Goal: Task Accomplishment & Management: Manage account settings

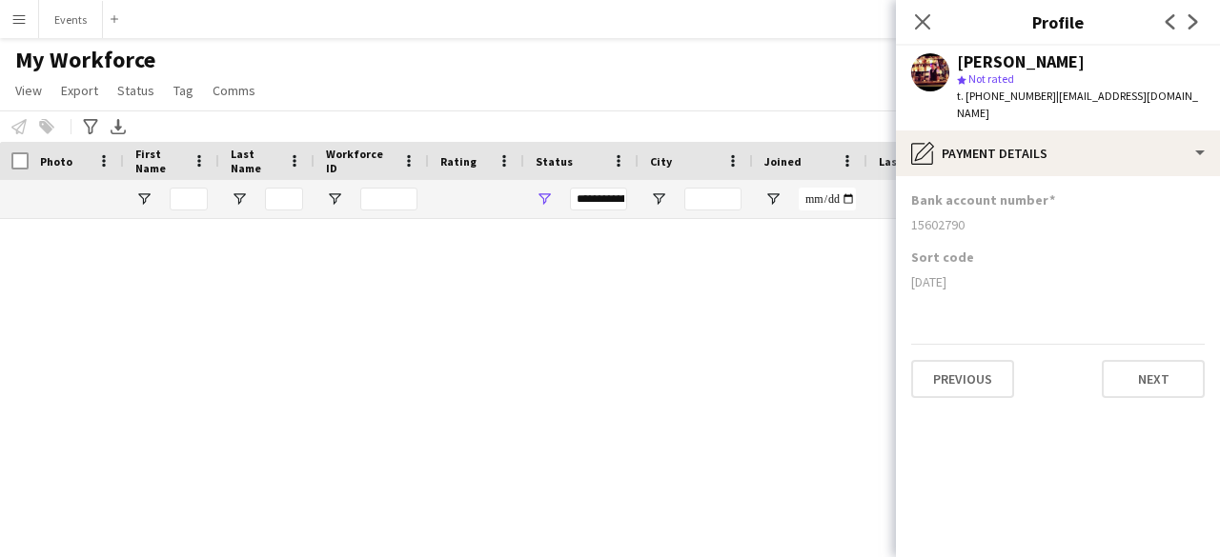
click at [926, 30] on icon "Close pop-in" at bounding box center [922, 21] width 15 height 15
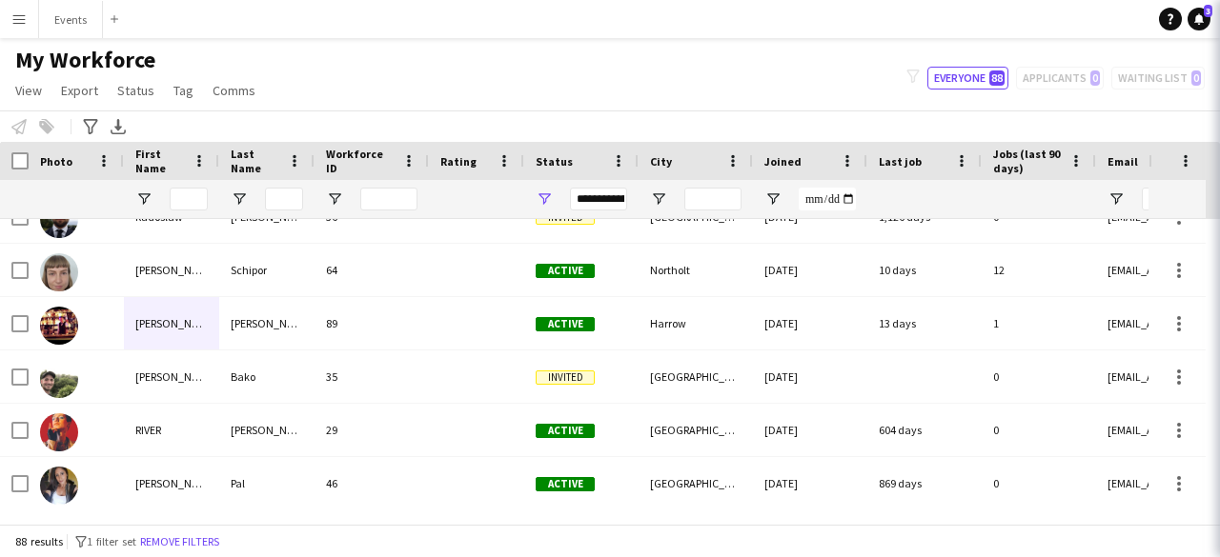
scroll to position [3817, 0]
click at [20, 34] on button "Menu" at bounding box center [19, 19] width 38 height 38
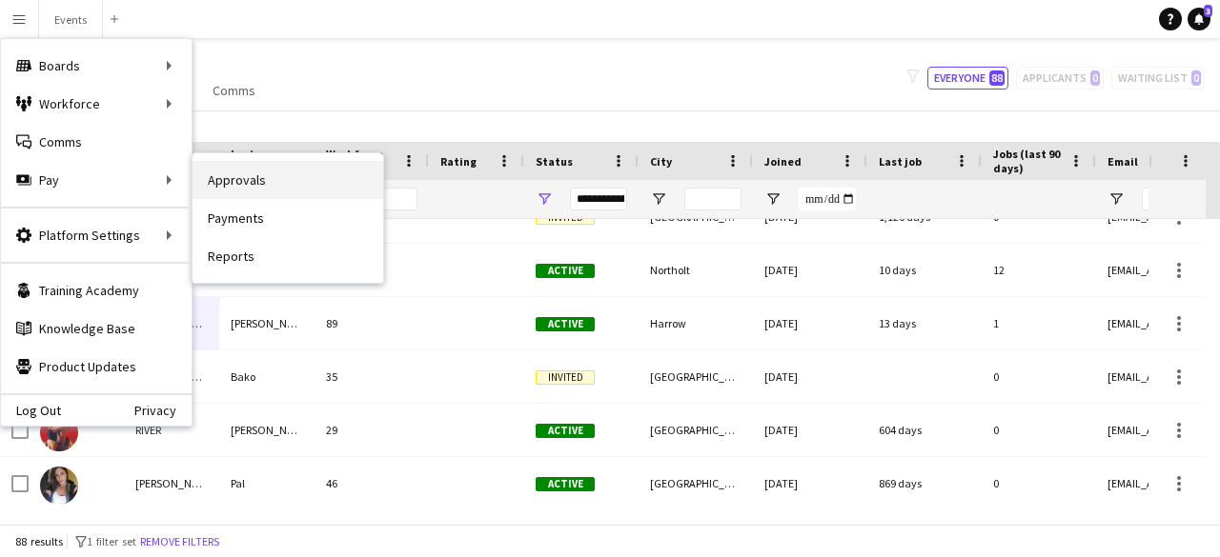
click at [198, 177] on link "Approvals" at bounding box center [287, 180] width 191 height 38
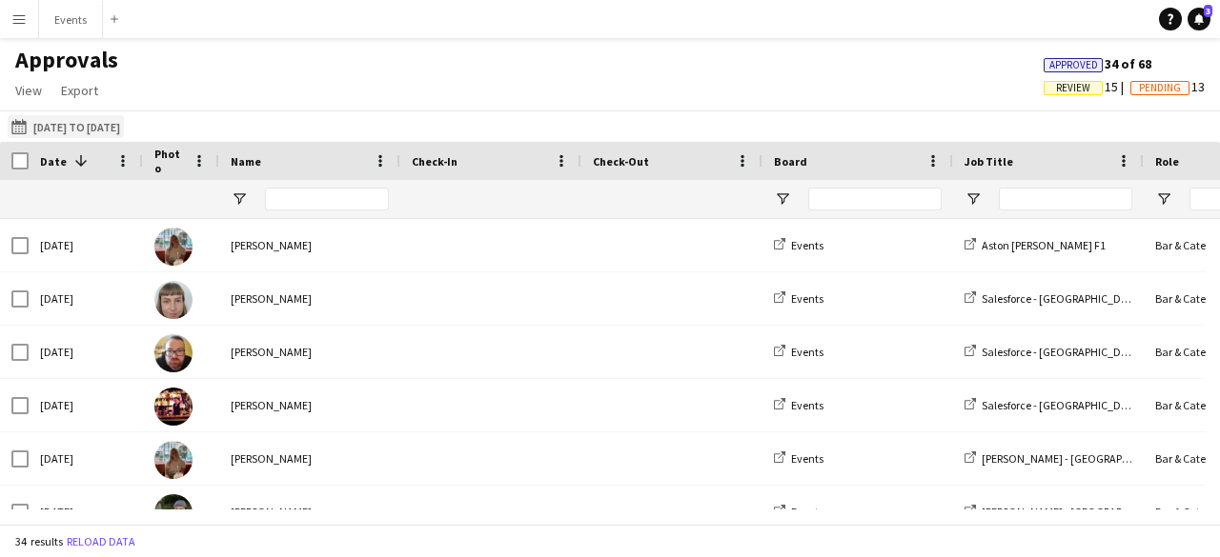
click at [54, 131] on button "[DATE] to [DATE] [DATE] to [DATE]" at bounding box center [66, 126] width 116 height 23
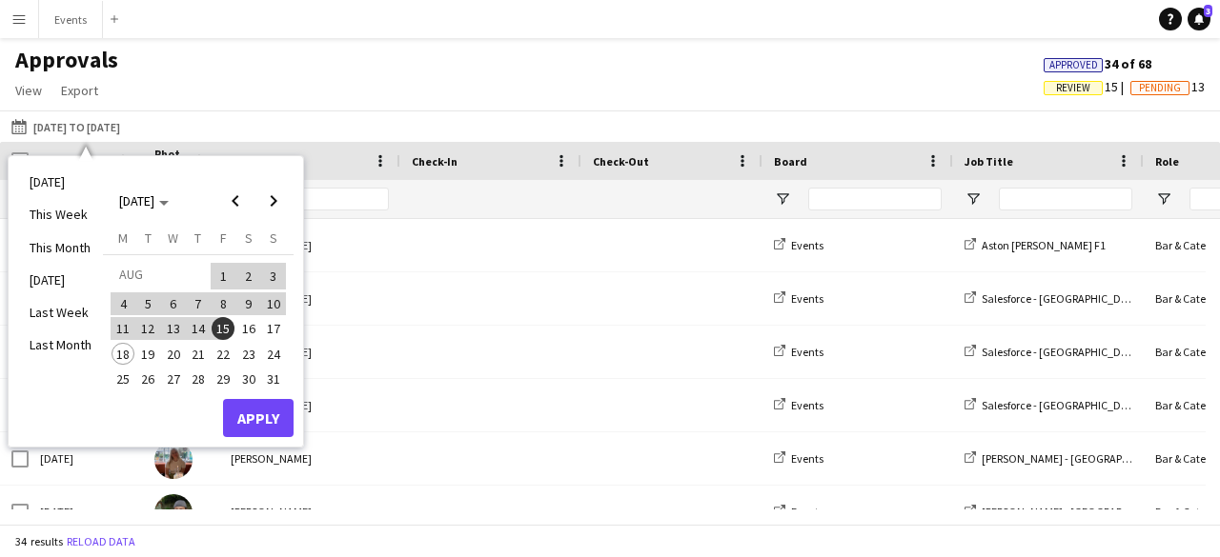
click at [204, 329] on span "14" at bounding box center [198, 328] width 23 height 23
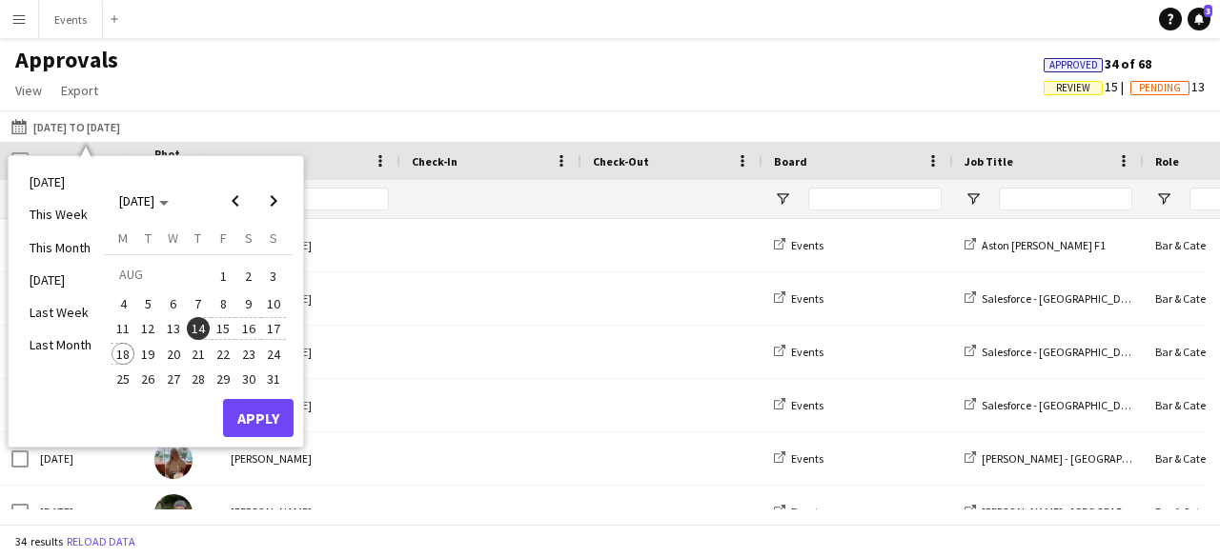
click at [124, 352] on span "18" at bounding box center [122, 354] width 23 height 23
click at [286, 409] on button "Apply" at bounding box center [258, 418] width 71 height 38
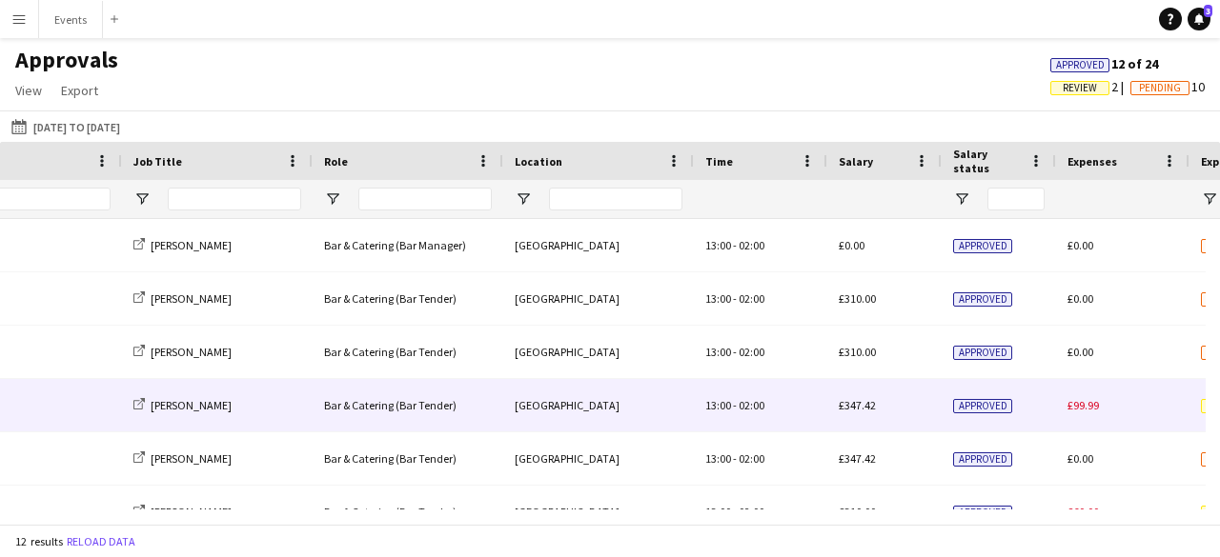
click at [1062, 394] on div "£99.99" at bounding box center [1122, 405] width 133 height 52
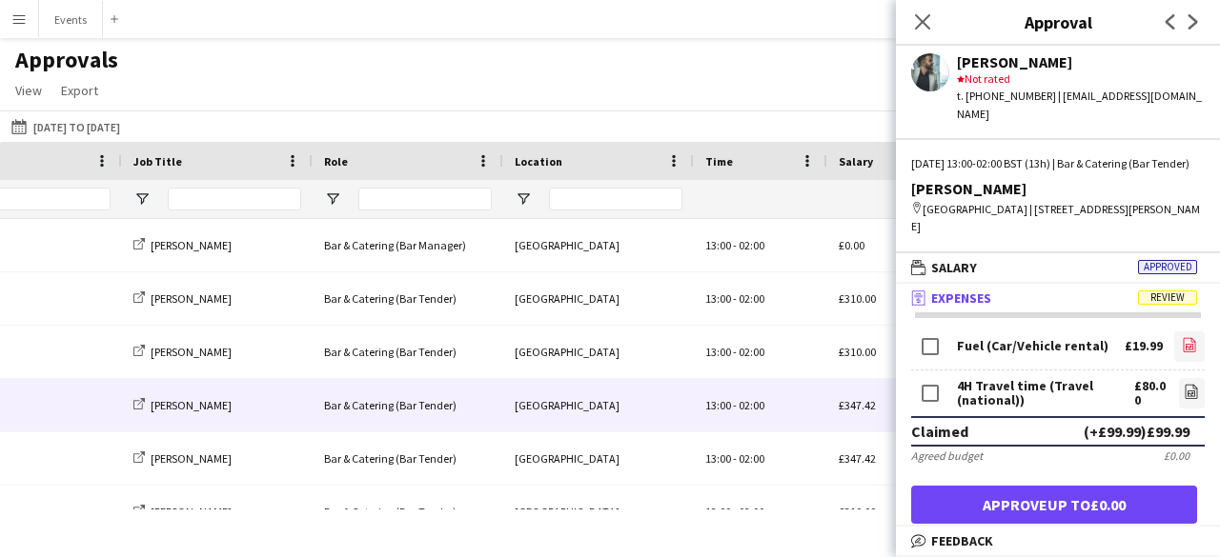
click at [1178, 335] on link "file-image" at bounding box center [1189, 347] width 30 height 30
click at [919, 26] on icon at bounding box center [922, 21] width 18 height 18
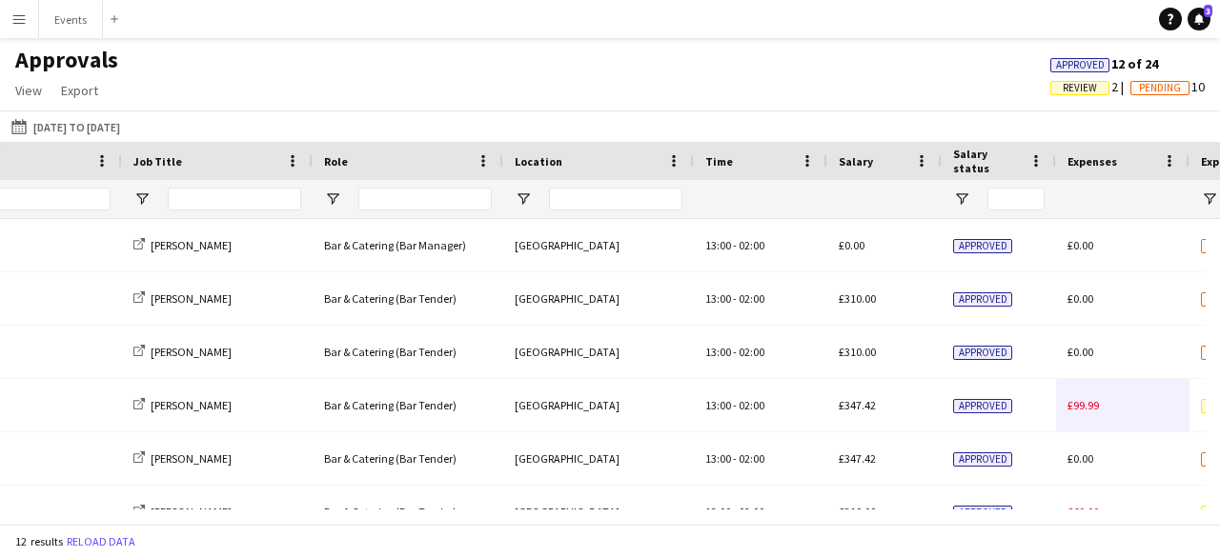
drag, startPoint x: 586, startPoint y: 525, endPoint x: 565, endPoint y: 527, distance: 21.0
click at [565, 527] on div "12 results Reload data" at bounding box center [610, 541] width 1220 height 32
click at [13, 12] on app-icon "Menu" at bounding box center [18, 18] width 15 height 15
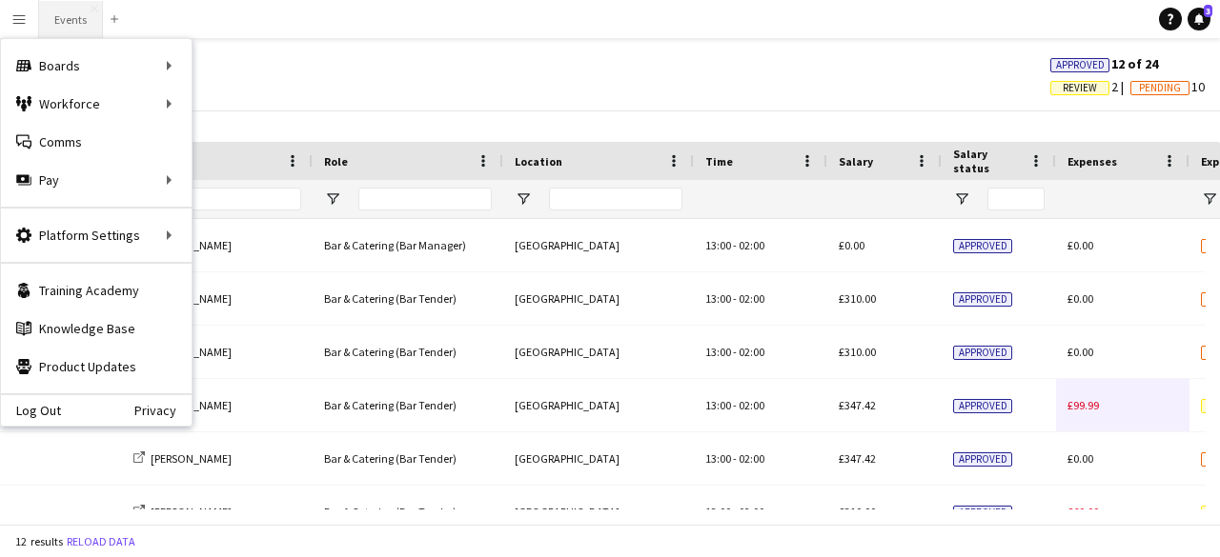
click at [63, 20] on button "Events Close" at bounding box center [71, 19] width 64 height 37
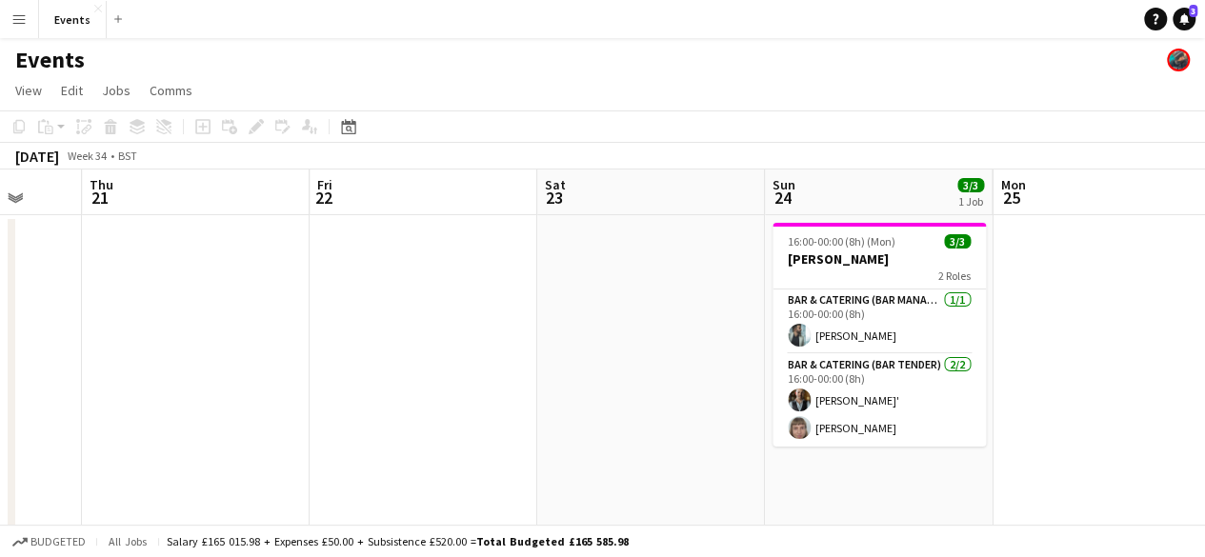
drag, startPoint x: 829, startPoint y: 411, endPoint x: 0, endPoint y: 377, distance: 829.7
click at [0, 377] on app-calendar-viewport "Sun 17 Mon 18 Tue 19 Wed 20 Thu 21 Fri 22 Sat 23 Sun 24 3/3 1 Job Mon 25 Tue 26…" at bounding box center [602, 545] width 1205 height 751
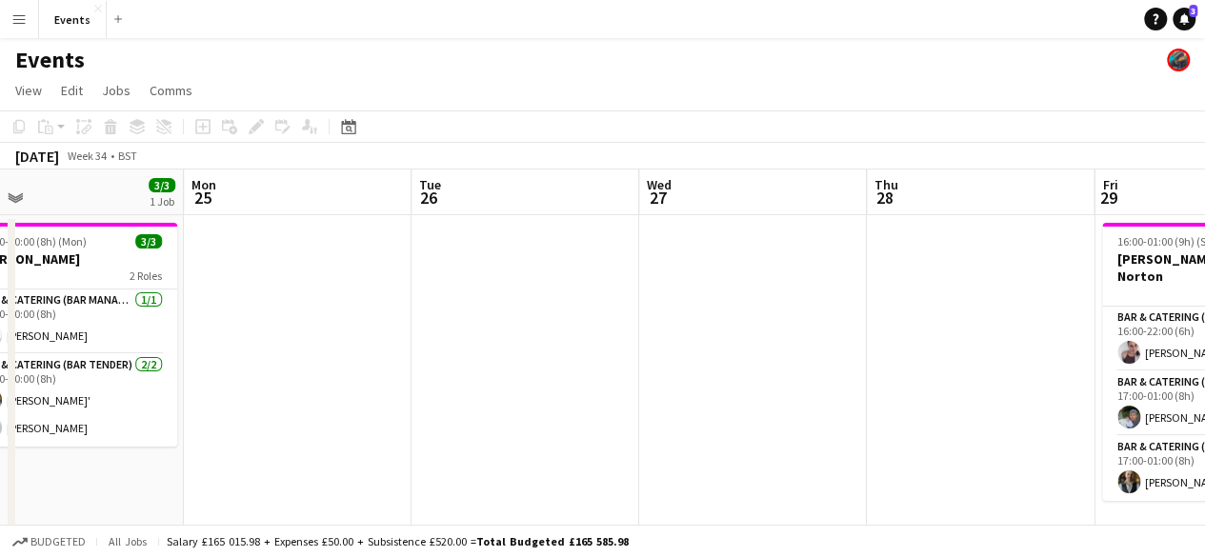
drag, startPoint x: 809, startPoint y: 442, endPoint x: 0, endPoint y: 272, distance: 826.8
click at [0, 272] on app-calendar-viewport "Thu 21 Fri 22 Sat 23 Sun 24 3/3 1 Job Mon 25 Tue 26 Wed 27 Thu 28 Fri 29 3/3 1 …" at bounding box center [602, 545] width 1205 height 751
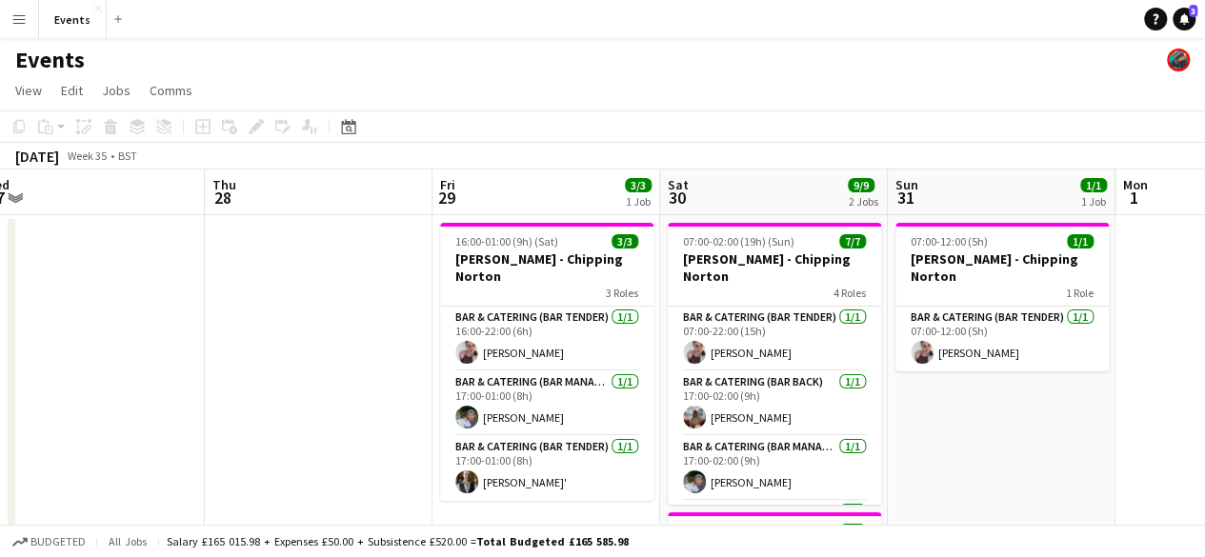
drag, startPoint x: 860, startPoint y: 366, endPoint x: 198, endPoint y: 273, distance: 668.7
click at [198, 273] on app-calendar-viewport "Mon 25 Tue 26 Wed 27 Thu 28 Fri 29 3/3 1 Job Sat 30 9/9 2 Jobs Sun 31 1/1 1 Job…" at bounding box center [602, 545] width 1205 height 751
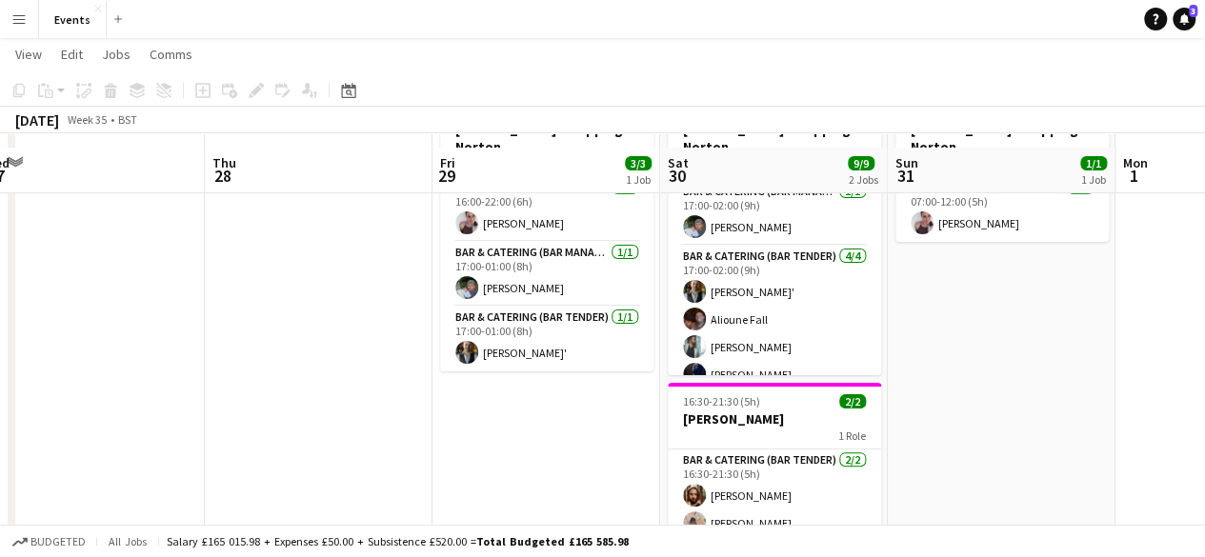
scroll to position [159, 0]
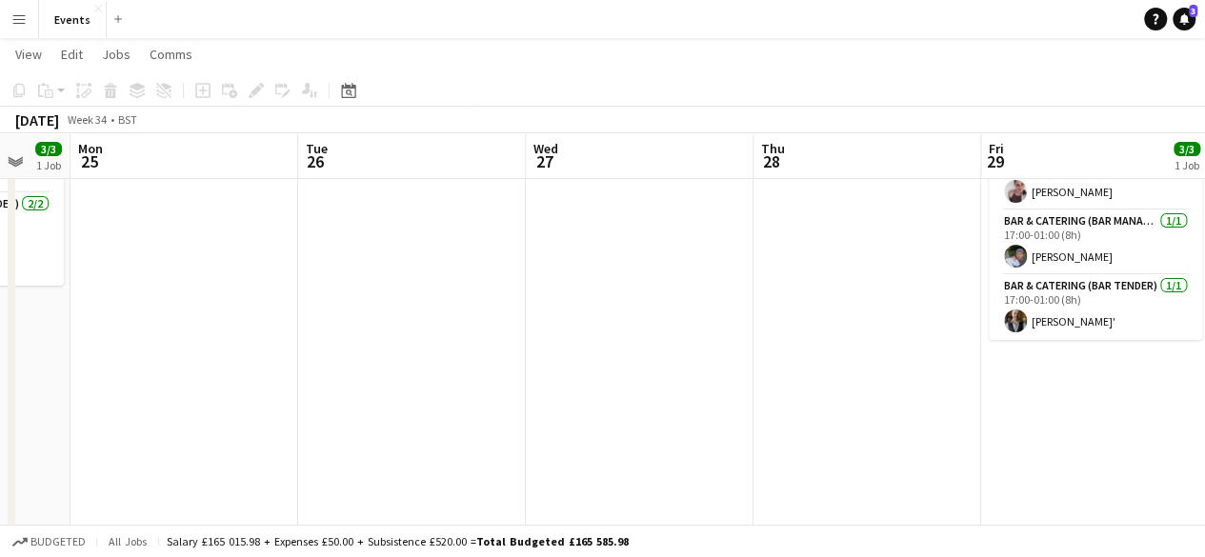
drag, startPoint x: 391, startPoint y: 348, endPoint x: 931, endPoint y: 418, distance: 544.9
click at [931, 418] on app-calendar-viewport "Sat 23 Sun 24 3/3 1 Job Mon 25 Tue 26 Wed 27 Thu 28 Fri 29 3/3 1 Job Sat 30 9/9…" at bounding box center [602, 337] width 1205 height 844
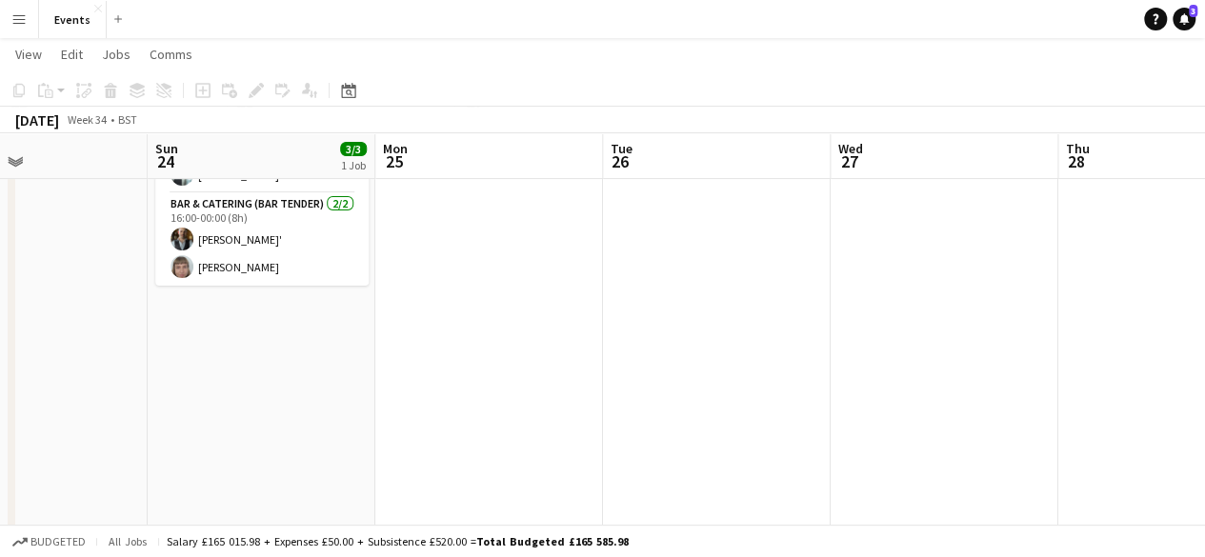
scroll to position [0, 579]
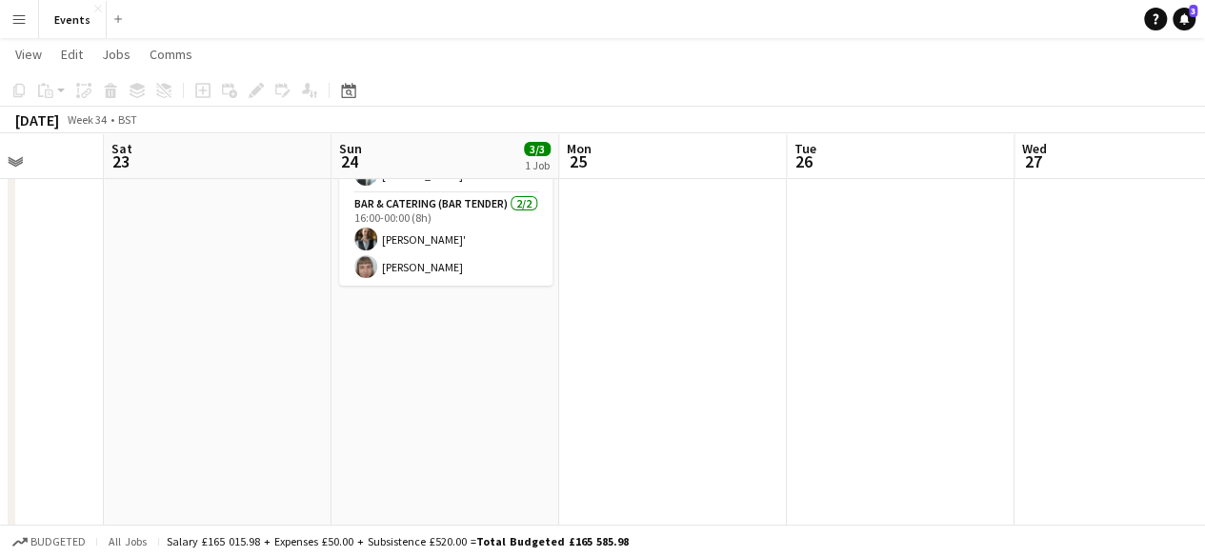
drag, startPoint x: 150, startPoint y: 424, endPoint x: 648, endPoint y: 399, distance: 499.0
click at [648, 399] on app-calendar-viewport "Wed 20 Thu 21 Fri 22 Sat 23 Sun 24 3/3 1 Job Mon 25 Tue 26 Wed 27 Thu 28 Fri 29…" at bounding box center [602, 337] width 1205 height 844
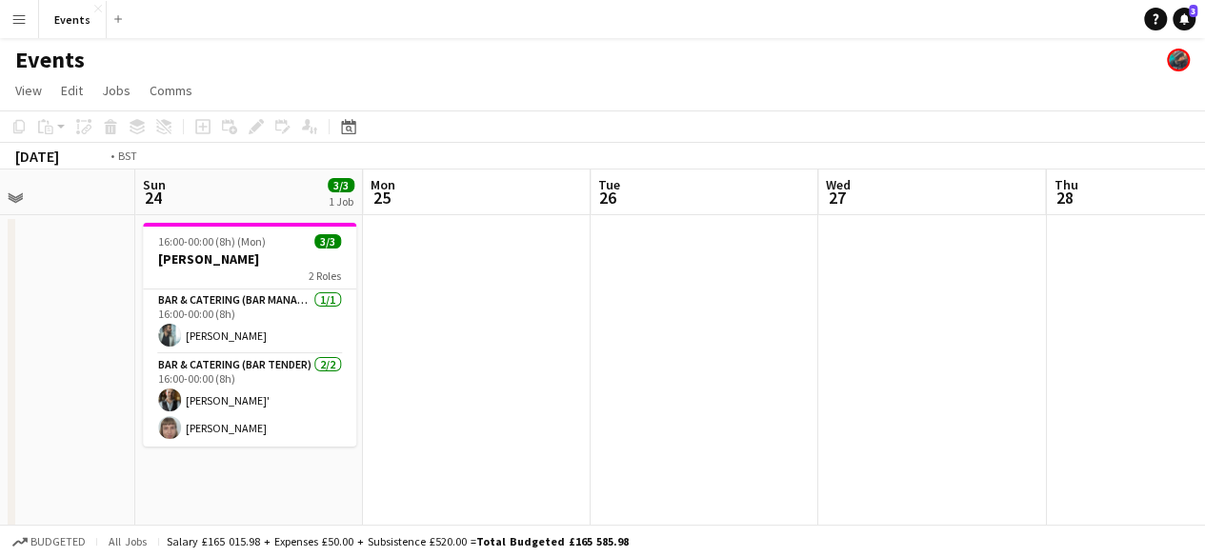
scroll to position [0, 829]
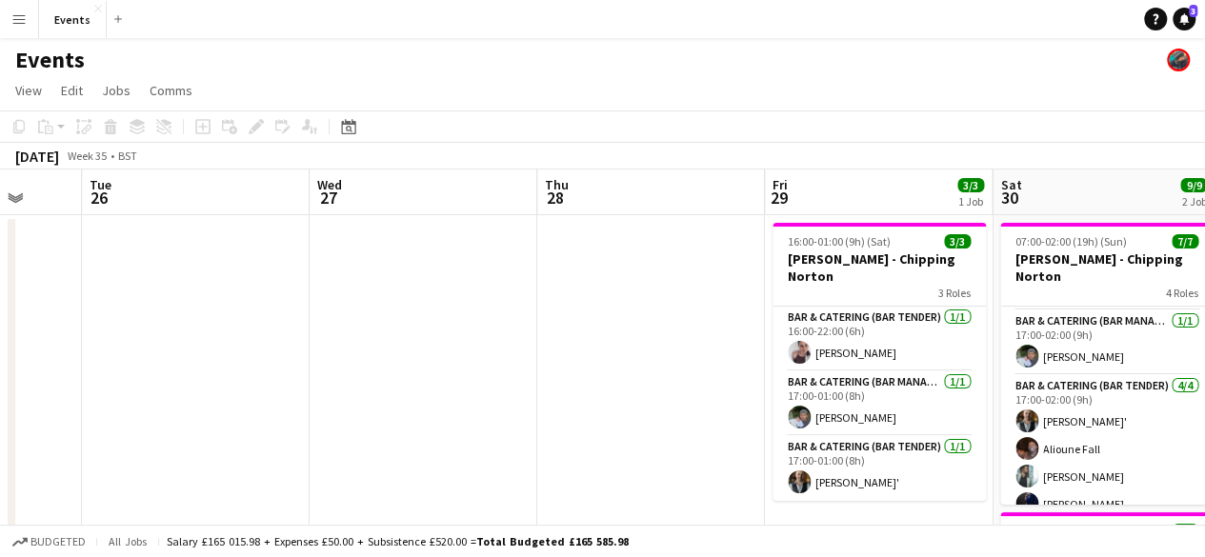
drag, startPoint x: 988, startPoint y: 300, endPoint x: 284, endPoint y: 212, distance: 709.6
click at [284, 212] on app-calendar-viewport "Fri 22 Sat 23 Sun 24 3/3 1 Job Mon 25 Tue 26 Wed 27 Thu 28 Fri 29 3/3 1 Job Sat…" at bounding box center [602, 545] width 1205 height 751
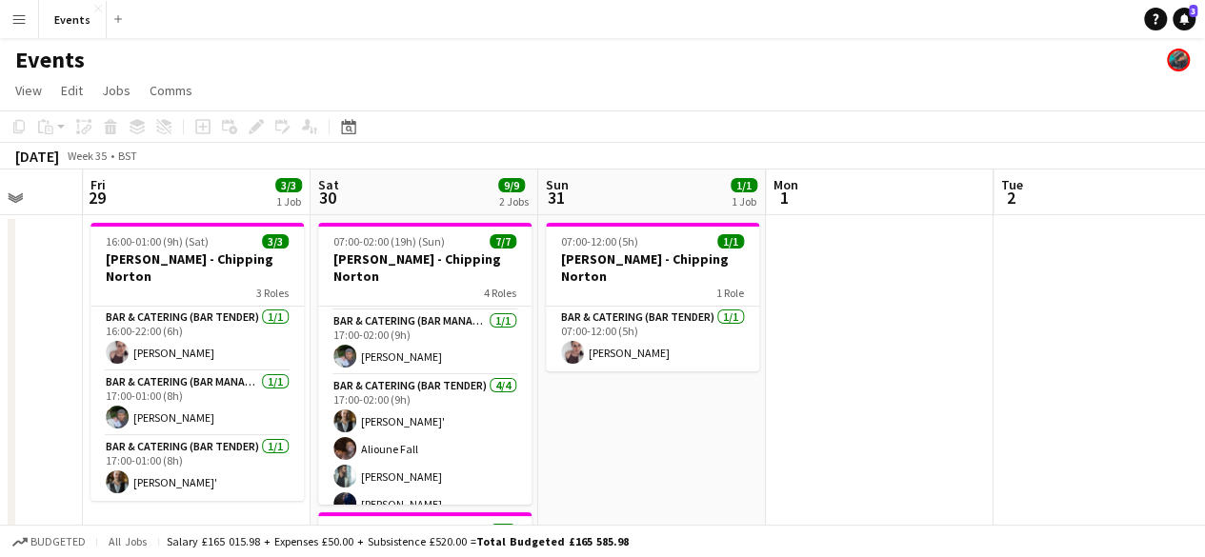
scroll to position [0, 601]
drag, startPoint x: 721, startPoint y: 389, endPoint x: 38, endPoint y: 197, distance: 709.5
click at [38, 197] on app-calendar-viewport "Tue 26 Wed 27 Thu 28 Fri 29 3/3 1 Job Sat 30 9/9 2 Jobs Sun 31 1/1 1 Job Mon 1 …" at bounding box center [602, 545] width 1205 height 751
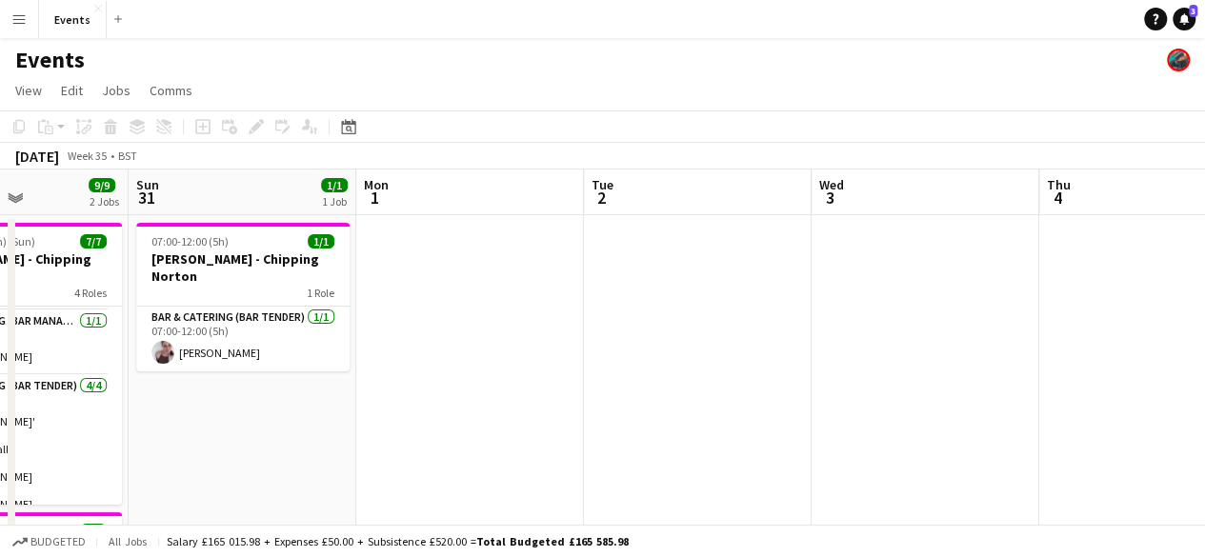
drag, startPoint x: 776, startPoint y: 306, endPoint x: 360, endPoint y: 328, distance: 416.0
click at [360, 328] on app-calendar-viewport "Thu 28 Fri 29 3/3 1 Job Sat 30 9/9 2 Jobs Sun 31 1/1 1 Job Mon 1 Tue 2 Wed 3 Th…" at bounding box center [602, 545] width 1205 height 751
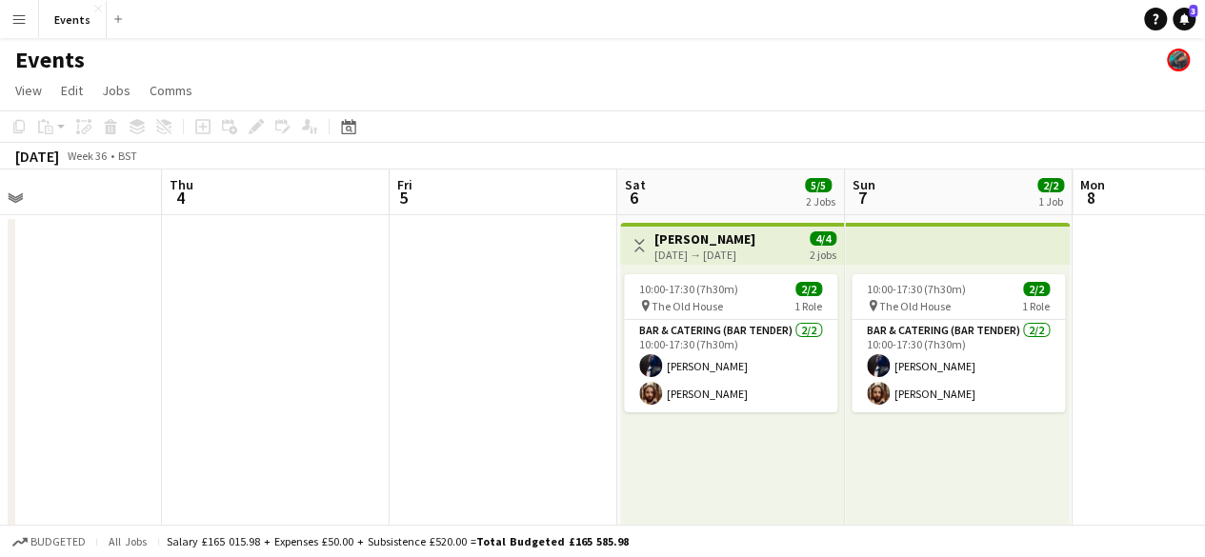
scroll to position [0, 526]
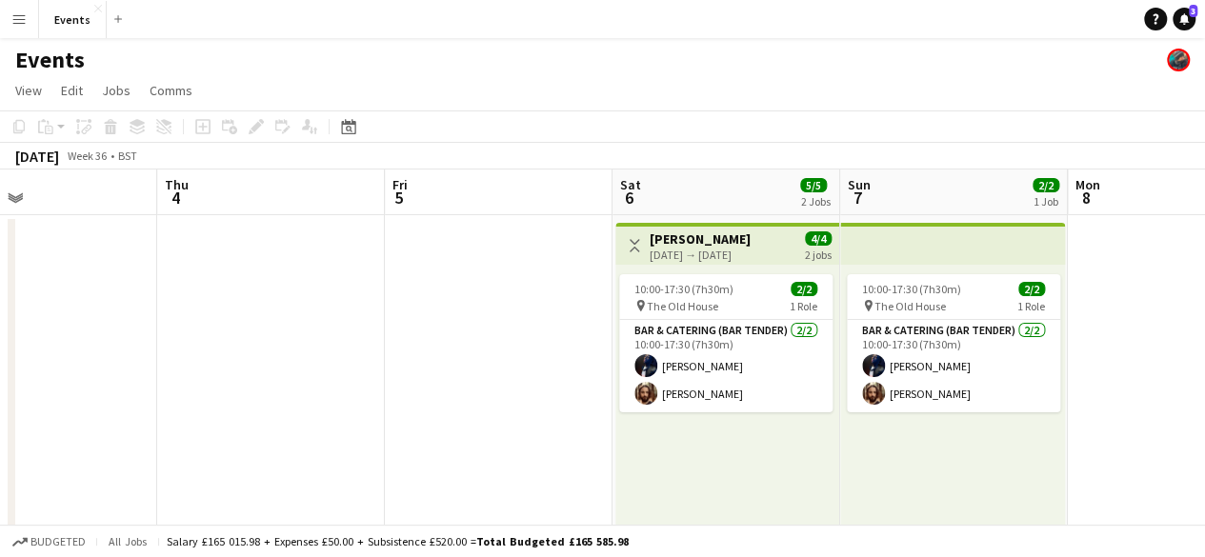
drag, startPoint x: 1027, startPoint y: 395, endPoint x: 152, endPoint y: 305, distance: 880.4
click at [152, 305] on app-calendar-viewport "Mon 1 Tue 2 Wed 3 Thu 4 Fri 5 Sat 6 5/5 2 Jobs Sun 7 2/2 1 Job Mon 8 Tue 9 Wed …" at bounding box center [602, 551] width 1205 height 763
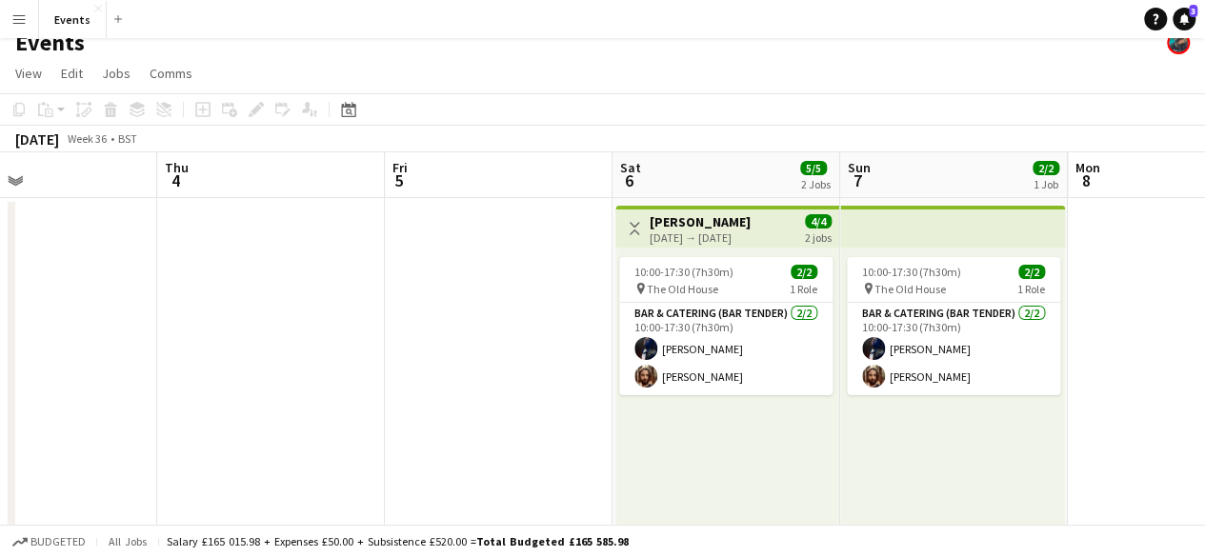
scroll to position [0, 0]
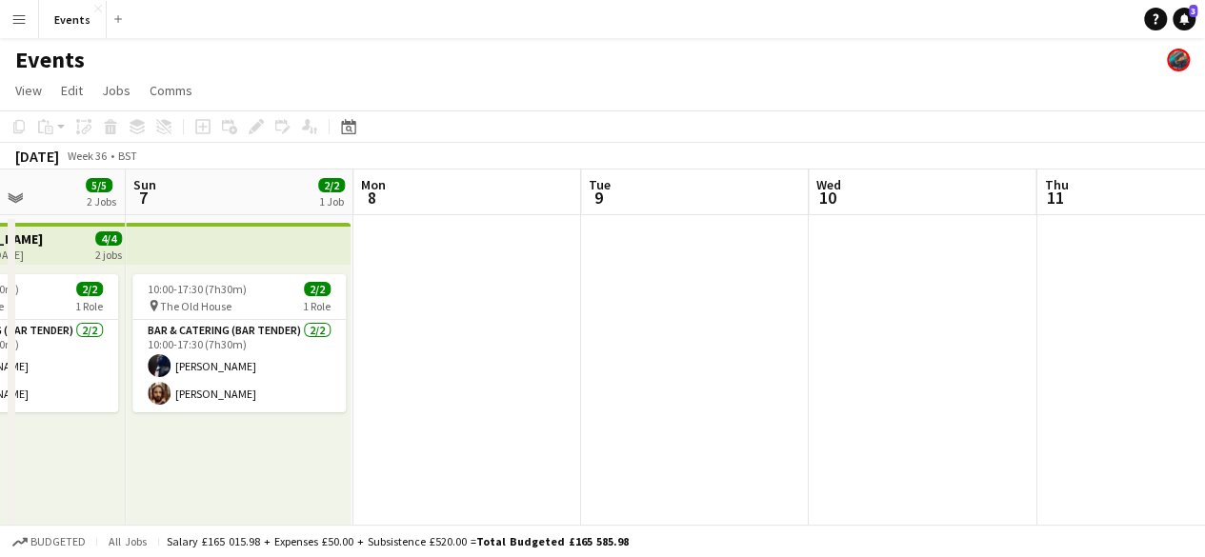
drag, startPoint x: 1130, startPoint y: 423, endPoint x: 414, endPoint y: 405, distance: 716.8
click at [414, 405] on app-calendar-viewport "Wed 3 Thu 4 Fri 5 Sat 6 5/5 2 Jobs Sun 7 2/2 1 Job Mon 8 Tue 9 Wed 10 Thu 11 Fr…" at bounding box center [602, 551] width 1205 height 763
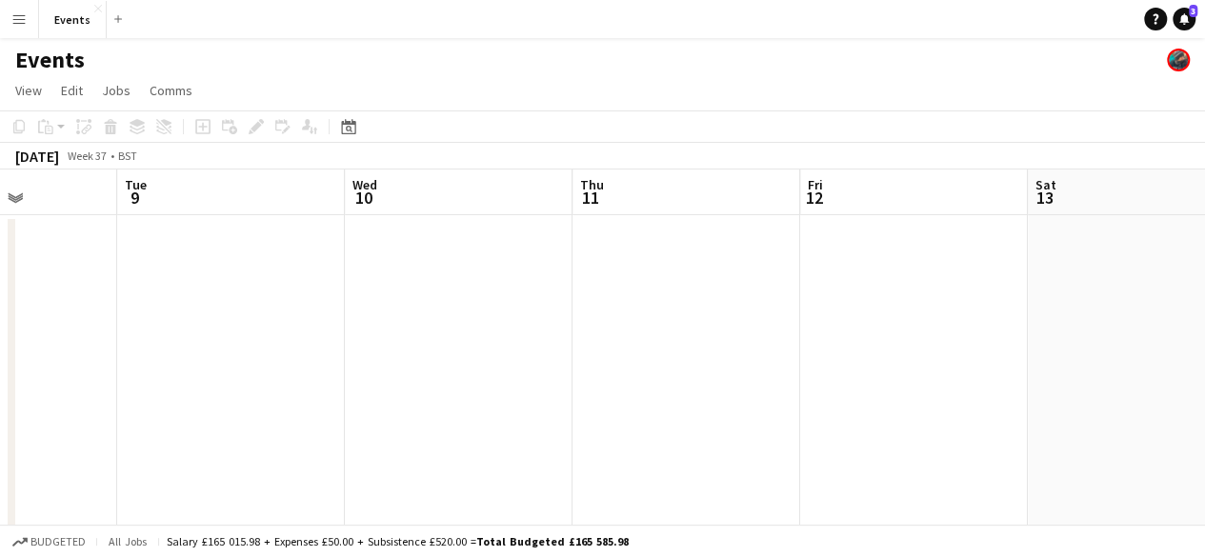
drag, startPoint x: 772, startPoint y: 313, endPoint x: 207, endPoint y: 289, distance: 565.6
click at [207, 289] on app-calendar-viewport "Sat 6 5/5 2 Jobs Sun 7 2/2 1 Job Mon 8 Tue 9 Wed 10 Thu 11 Fri 12 Sat 13 Sun 14…" at bounding box center [602, 551] width 1205 height 763
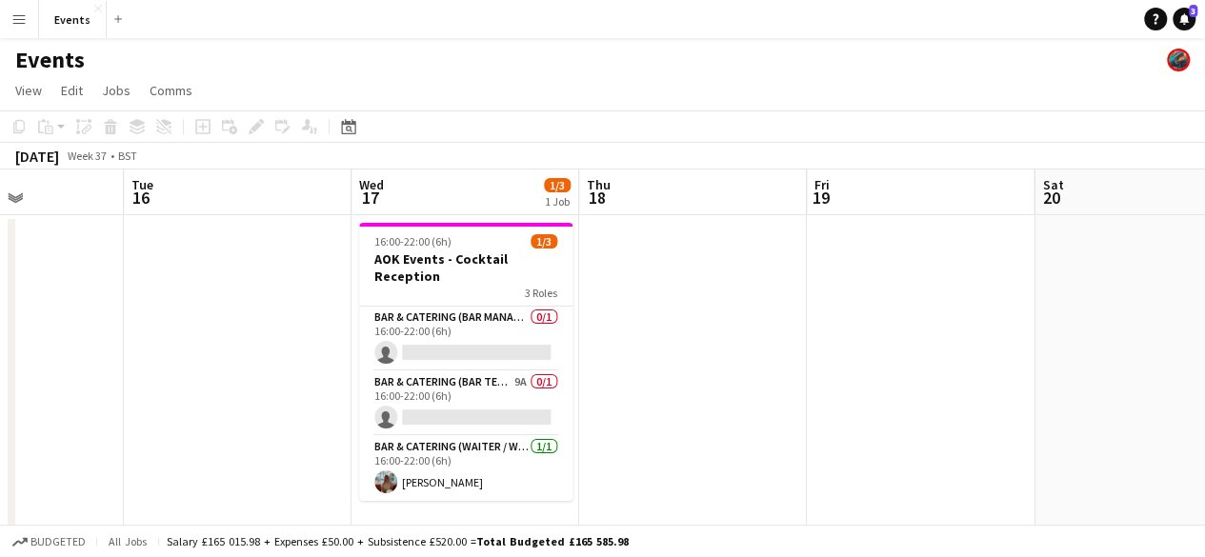
scroll to position [0, 488]
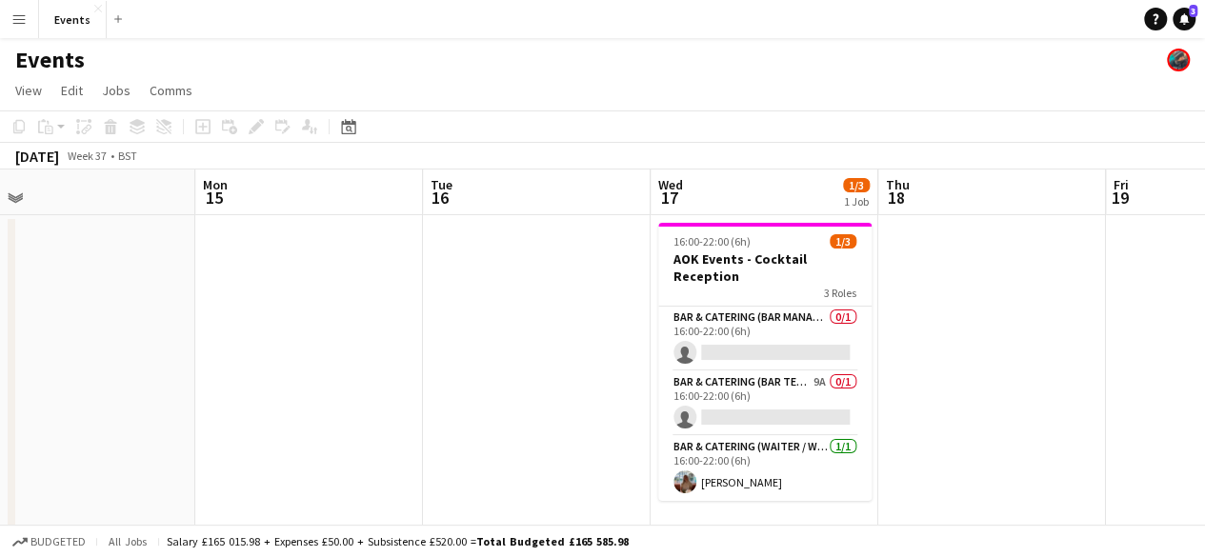
drag, startPoint x: 958, startPoint y: 353, endPoint x: 126, endPoint y: 330, distance: 832.2
click at [126, 330] on app-calendar-viewport "Fri 12 Sat 13 Sun 14 Mon 15 Tue 16 Wed 17 1/3 1 Job Thu 18 Fri 19 Sat 20 Sun 21…" at bounding box center [602, 551] width 1205 height 763
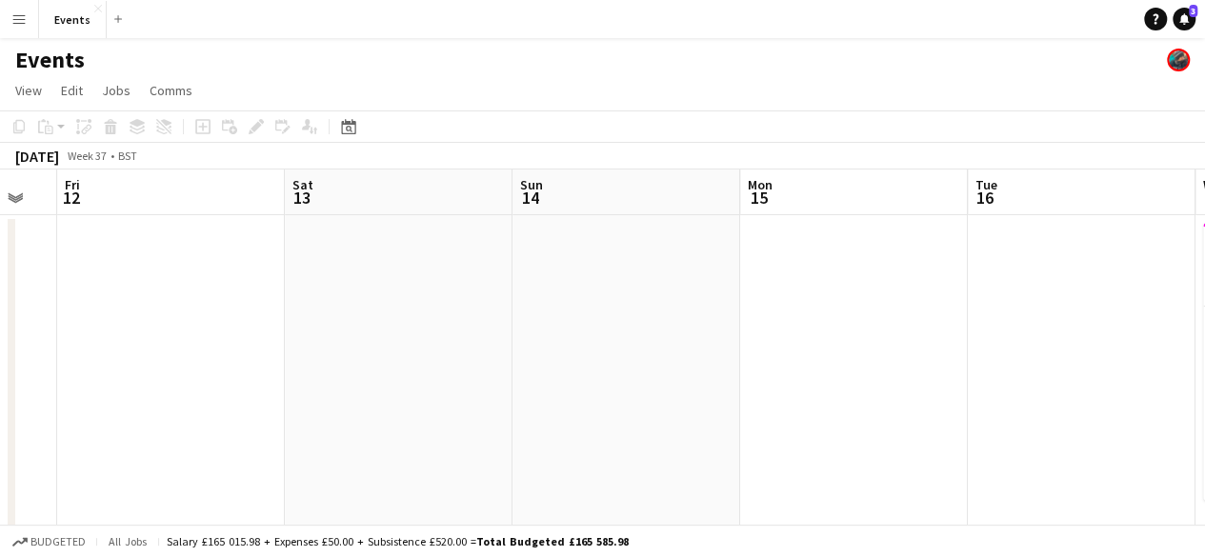
drag, startPoint x: 465, startPoint y: 333, endPoint x: 1010, endPoint y: 397, distance: 548.9
click at [1010, 397] on app-calendar-viewport "Wed 10 Thu 11 Fri 12 Sat 13 Sun 14 Mon 15 Tue 16 Wed 17 1/3 1 Job Thu 18 Fri 19…" at bounding box center [602, 551] width 1205 height 763
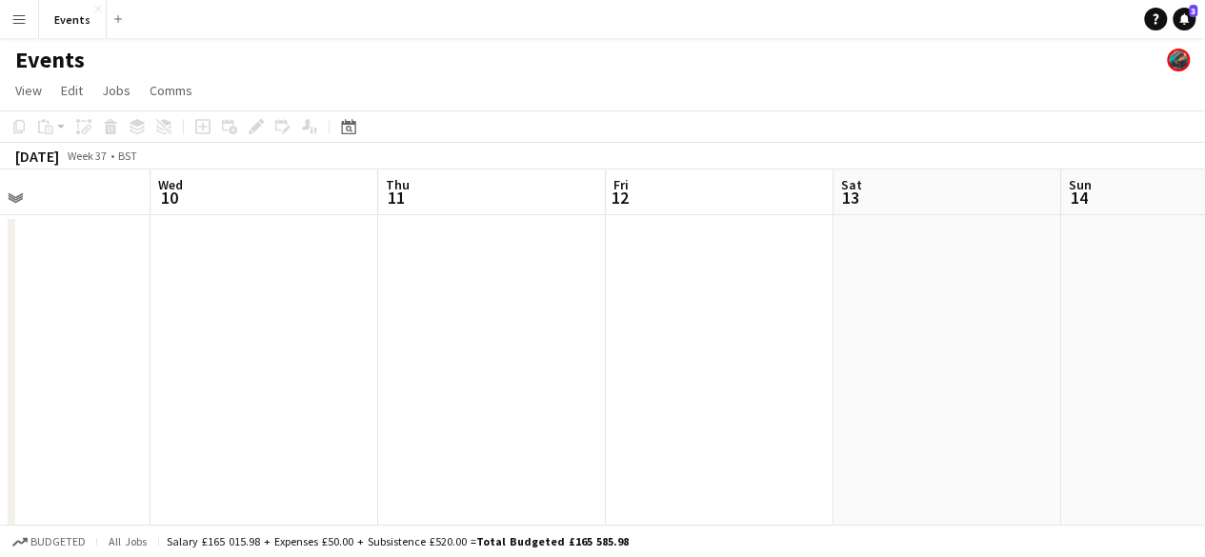
drag, startPoint x: 317, startPoint y: 399, endPoint x: 1219, endPoint y: 407, distance: 901.5
click at [1205, 407] on html "Menu Boards Boards Boards All jobs Status Workforce Workforce My Workforce Recr…" at bounding box center [602, 482] width 1205 height 965
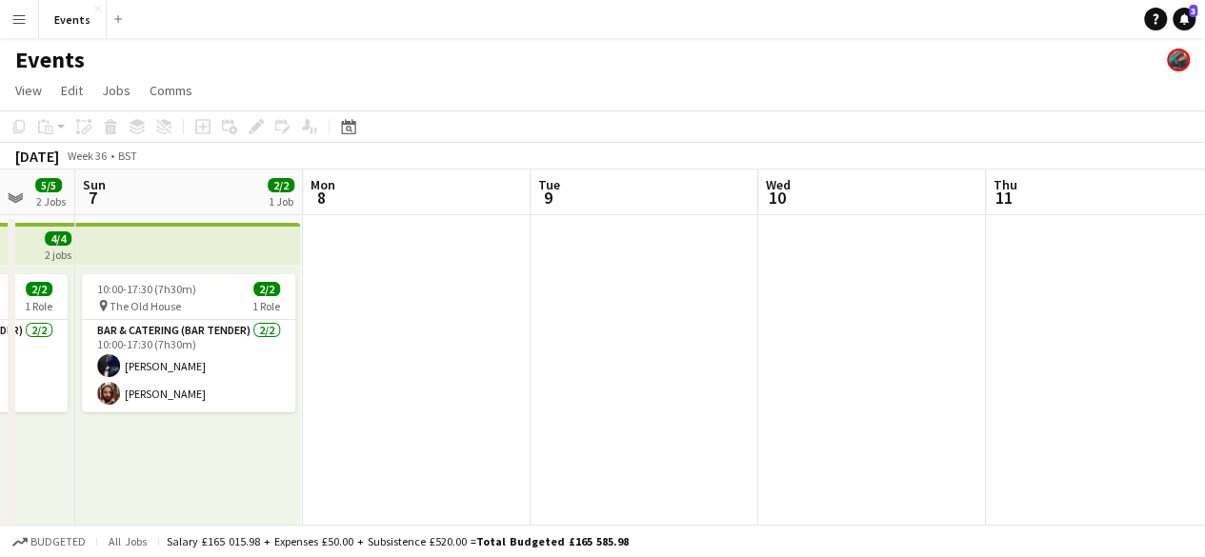
drag, startPoint x: 589, startPoint y: 394, endPoint x: 1219, endPoint y: 474, distance: 634.9
click at [1205, 474] on html "Menu Boards Boards Boards All jobs Status Workforce Workforce My Workforce Recr…" at bounding box center [602, 482] width 1205 height 965
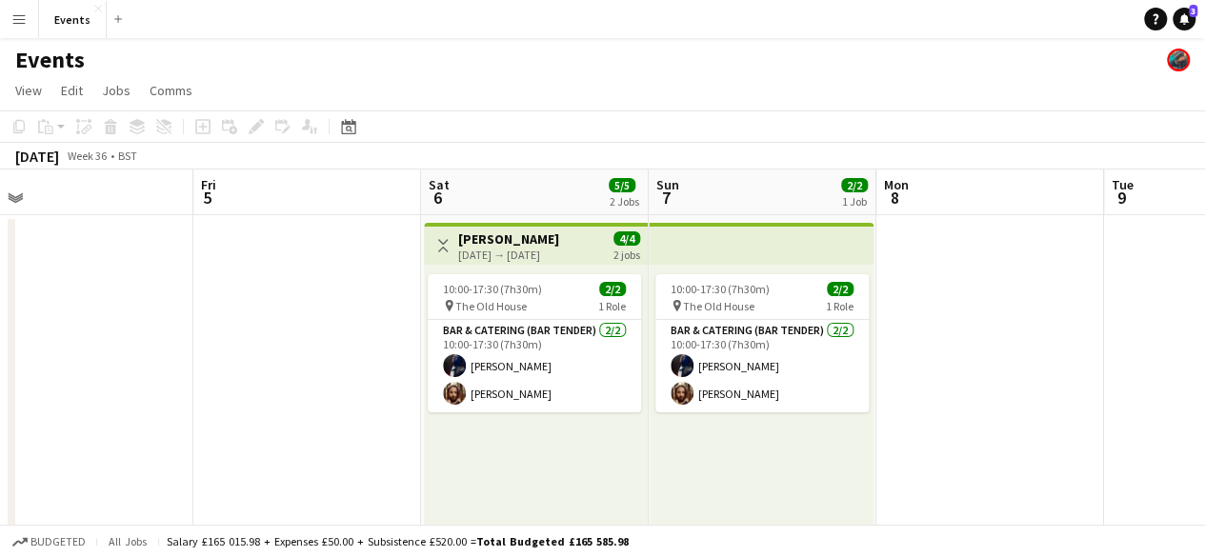
drag, startPoint x: 523, startPoint y: 417, endPoint x: 1097, endPoint y: 496, distance: 579.1
click at [1097, 496] on app-calendar-viewport "Tue 2 Wed 3 Thu 4 Fri 5 Sat 6 5/5 2 Jobs Sun 7 2/2 1 Job Mon 8 Tue 9 Wed 10 Thu…" at bounding box center [602, 551] width 1205 height 763
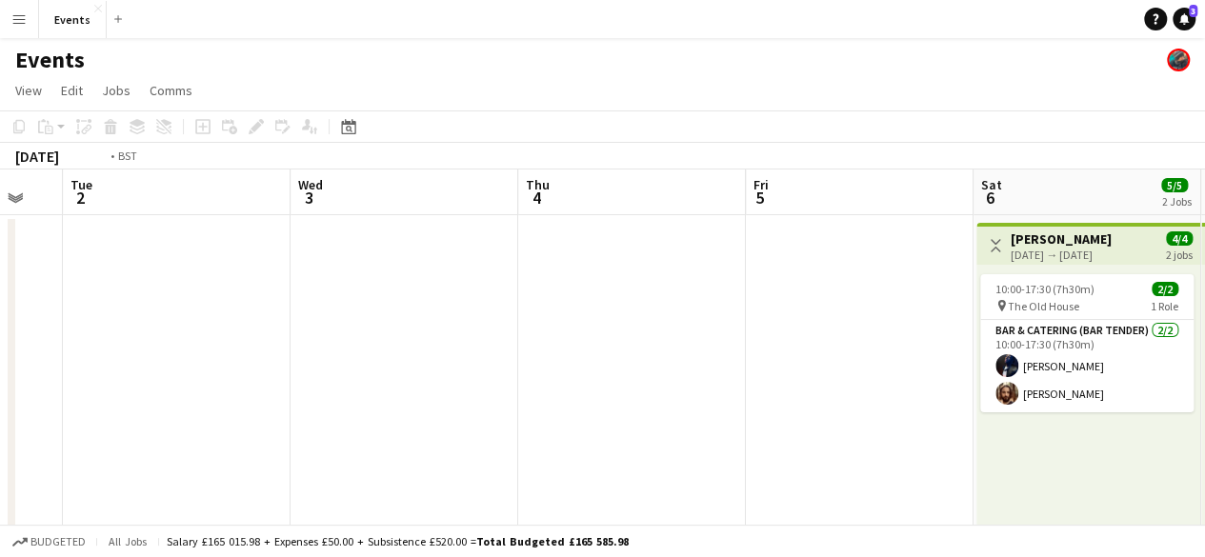
drag, startPoint x: 341, startPoint y: 435, endPoint x: 894, endPoint y: 422, distance: 552.8
click at [894, 422] on app-calendar-viewport "Sun 31 1/1 1 Job Mon 1 Tue 2 Wed 3 Thu 4 Fri 5 Sat 6 5/5 2 Jobs Sun 7 2/2 1 Job…" at bounding box center [602, 551] width 1205 height 763
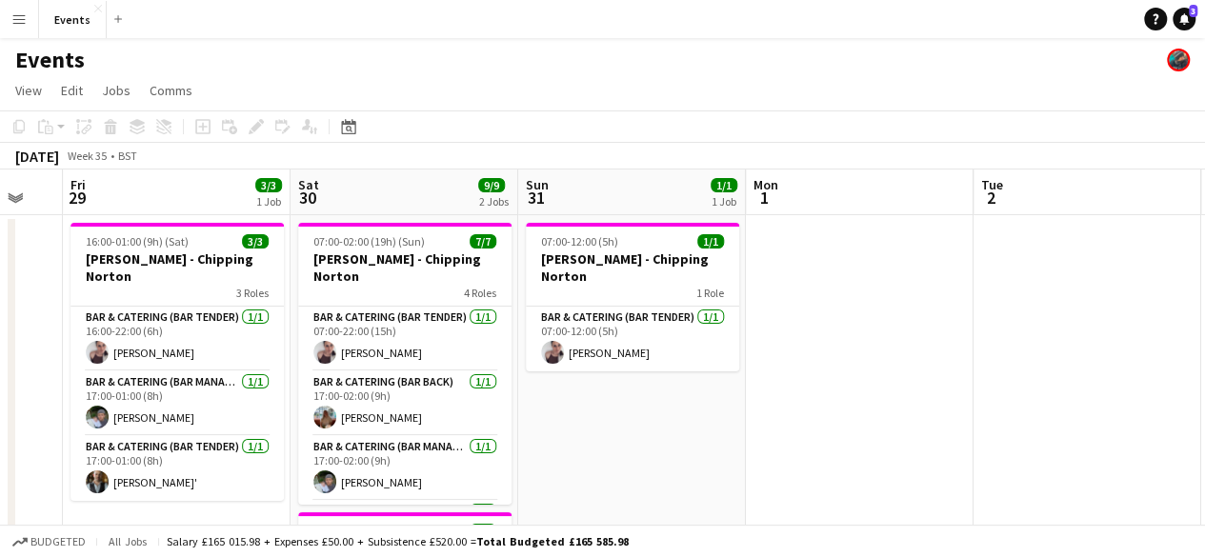
scroll to position [0, 454]
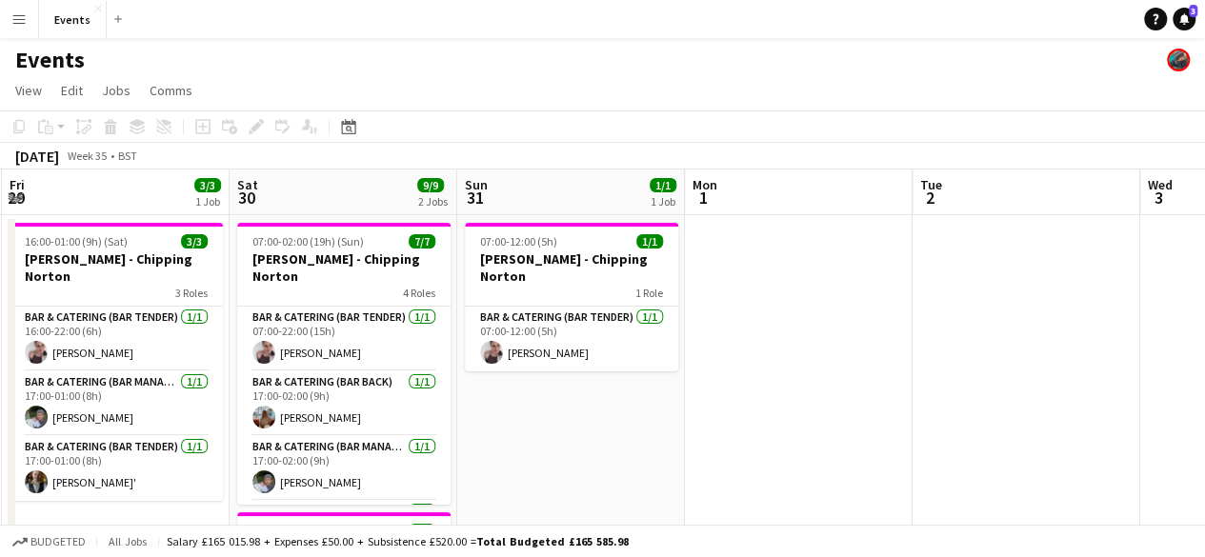
drag, startPoint x: 219, startPoint y: 317, endPoint x: 842, endPoint y: 337, distance: 623.5
click at [842, 337] on app-calendar-viewport "Wed 27 Thu 28 Fri 29 3/3 1 Job Sat 30 9/9 2 Jobs Sun 31 1/1 1 Job Mon 1 Tue 2 W…" at bounding box center [602, 551] width 1205 height 763
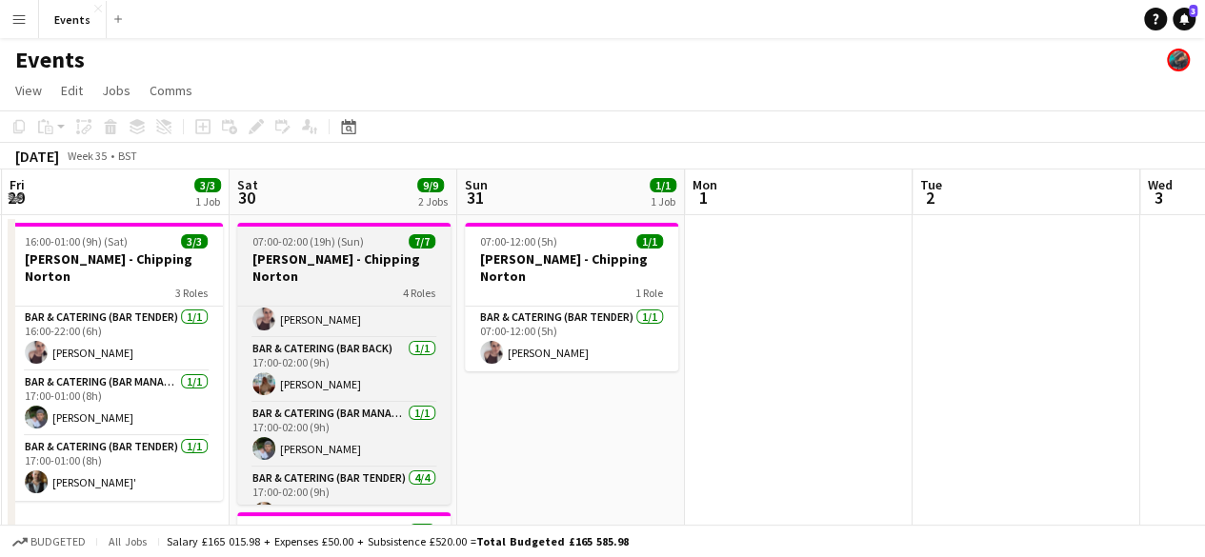
scroll to position [0, 0]
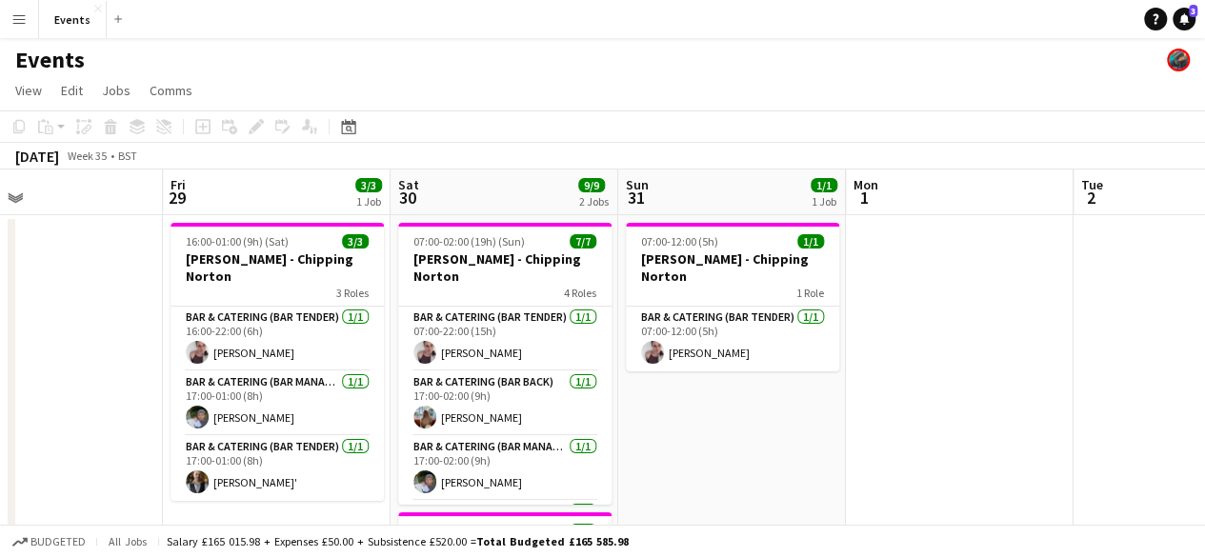
drag, startPoint x: 620, startPoint y: 421, endPoint x: 779, endPoint y: 451, distance: 161.8
click at [779, 451] on app-calendar-viewport "Tue 26 Wed 27 Thu 28 Fri 29 3/3 1 Job Sat 30 9/9 2 Jobs Sun 31 1/1 1 Job Mon 1 …" at bounding box center [602, 551] width 1205 height 763
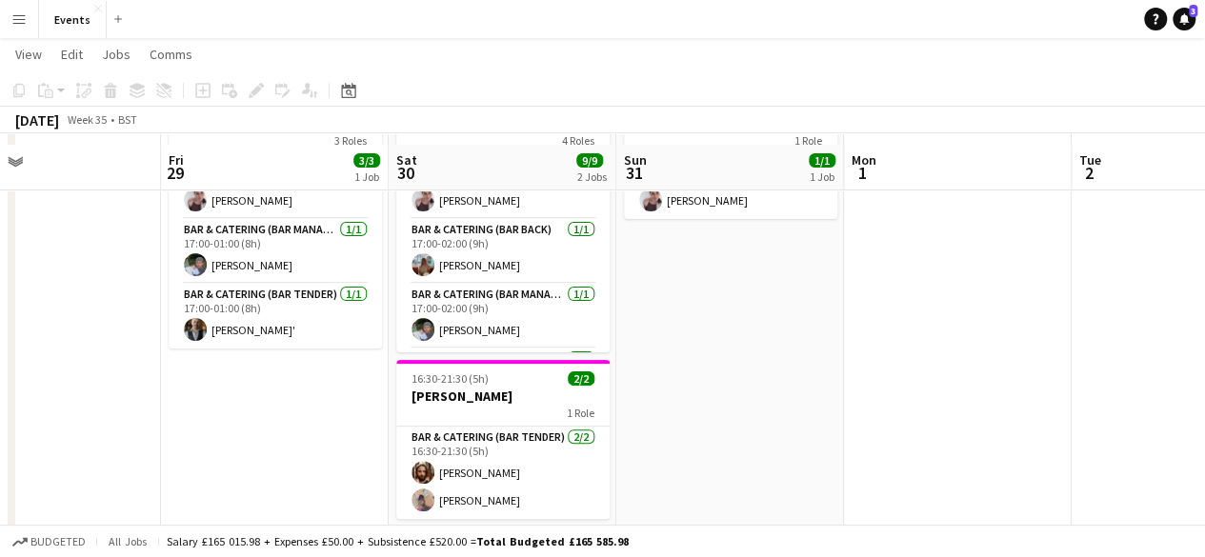
scroll to position [227, 0]
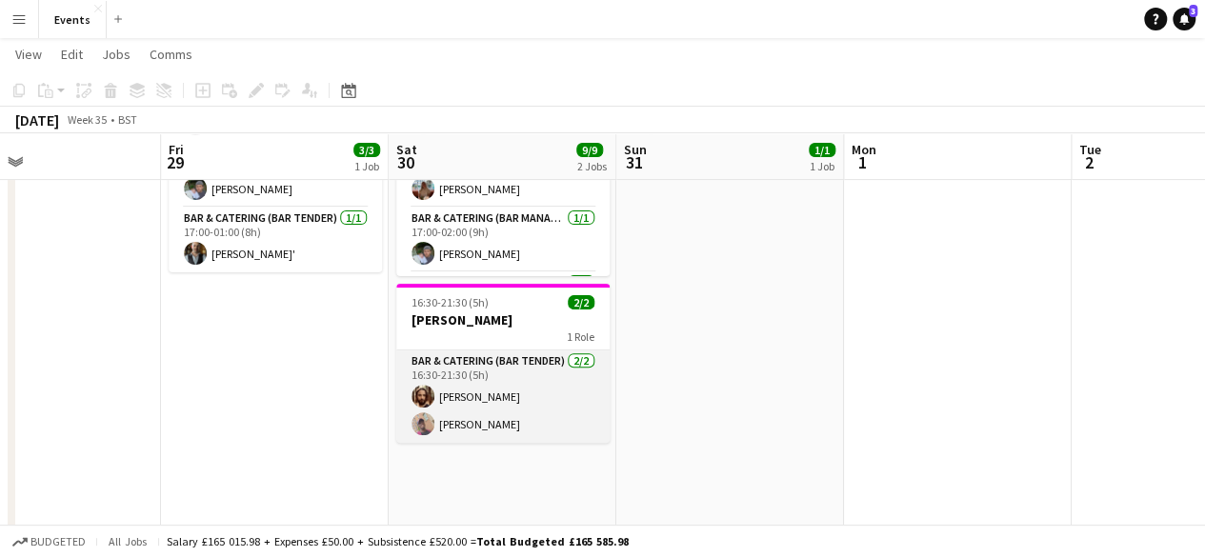
click at [499, 390] on app-card-role "Bar & Catering (Bar Tender) [DATE] 16:30-21:30 (5h) [PERSON_NAME]" at bounding box center [502, 397] width 213 height 92
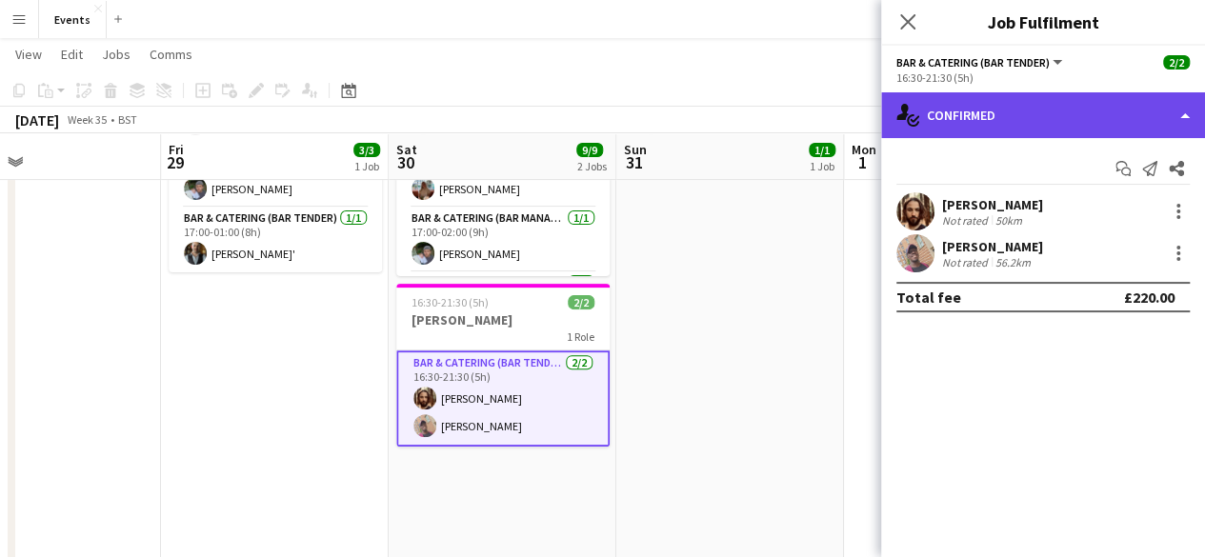
click at [1031, 105] on div "single-neutral-actions-check-2 Confirmed" at bounding box center [1043, 115] width 324 height 46
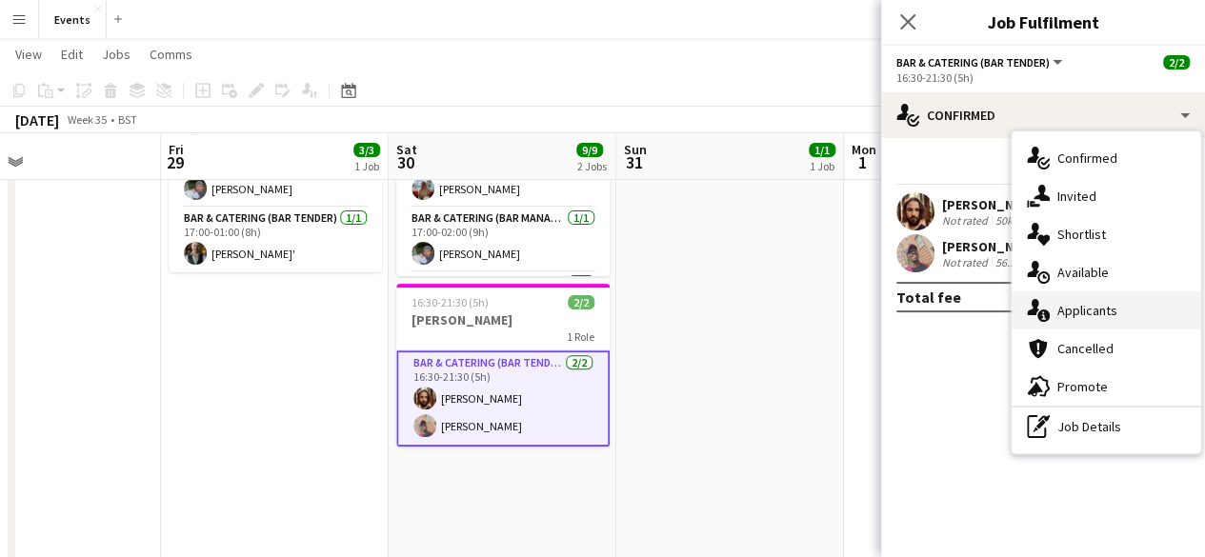
click at [1075, 313] on div "single-neutral-actions-information Applicants" at bounding box center [1106, 311] width 189 height 38
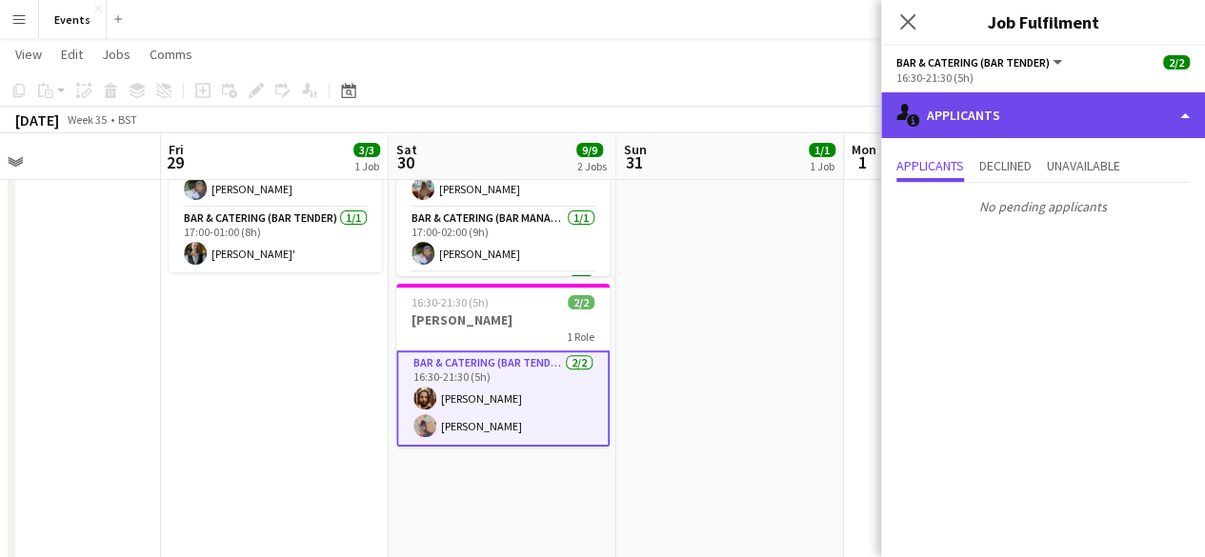
click at [970, 112] on div "single-neutral-actions-information Applicants" at bounding box center [1043, 115] width 324 height 46
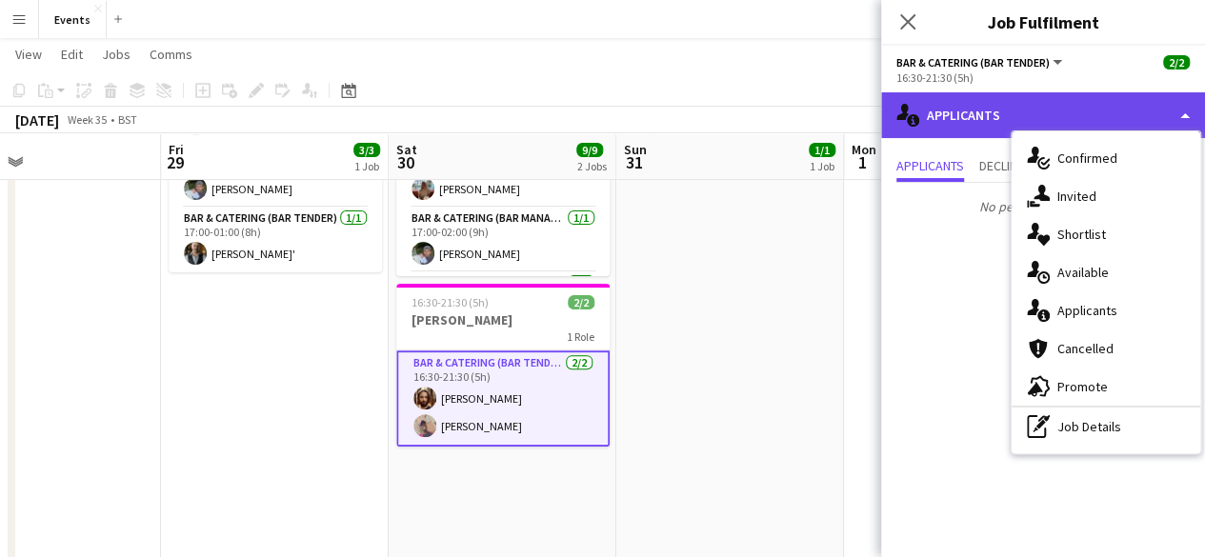
click at [970, 112] on div "single-neutral-actions-information Applicants" at bounding box center [1043, 115] width 324 height 46
